Goal: Task Accomplishment & Management: Manage account settings

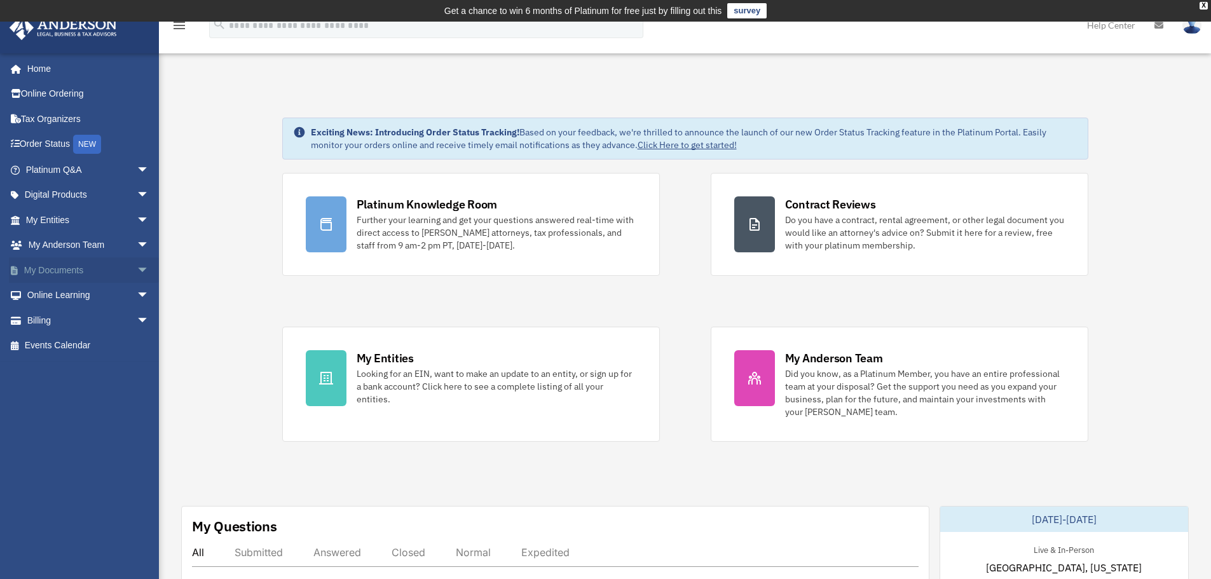
click at [137, 268] on span "arrow_drop_down" at bounding box center [149, 271] width 25 height 26
click at [63, 292] on link "Box" at bounding box center [93, 295] width 151 height 25
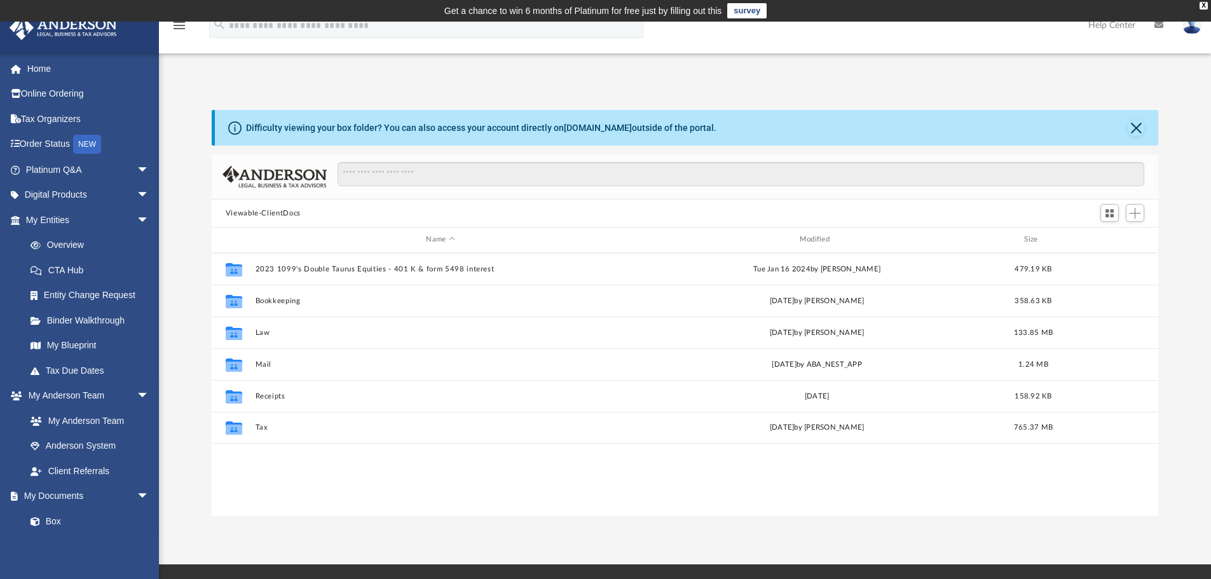
scroll to position [280, 937]
click at [1186, 28] on img at bounding box center [1192, 25] width 19 height 18
click at [938, 107] on link "Logout" at bounding box center [1001, 111] width 127 height 26
